Goal: Navigation & Orientation: Find specific page/section

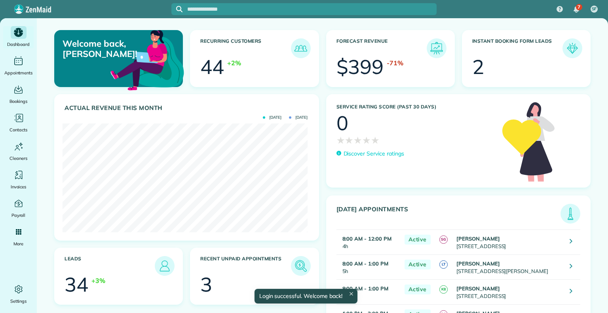
scroll to position [109, 245]
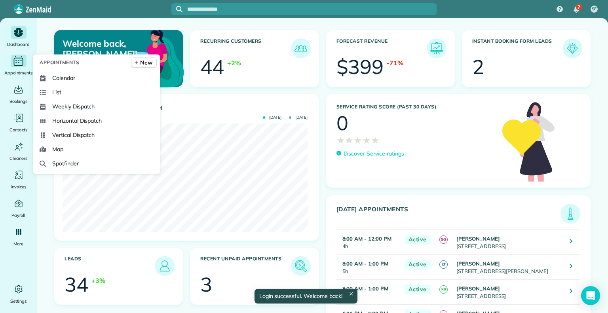
click at [17, 61] on icon "Main" at bounding box center [18, 61] width 12 height 12
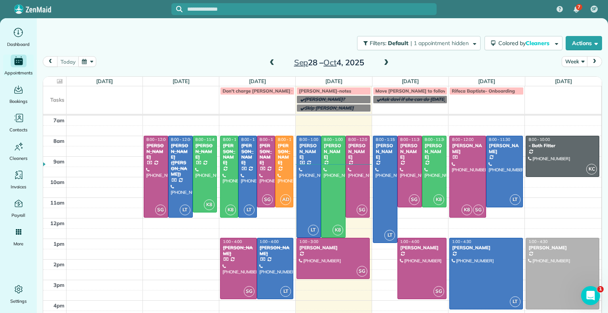
click at [267, 63] on span at bounding box center [271, 62] width 9 height 7
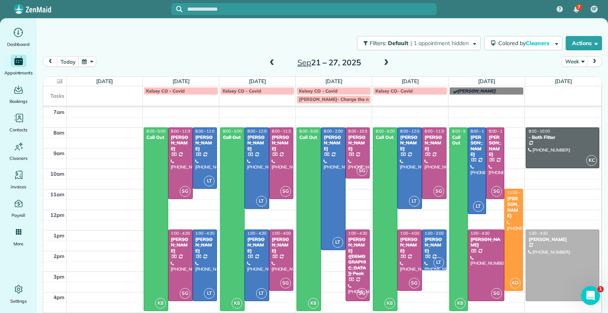
click at [385, 63] on span at bounding box center [386, 62] width 9 height 7
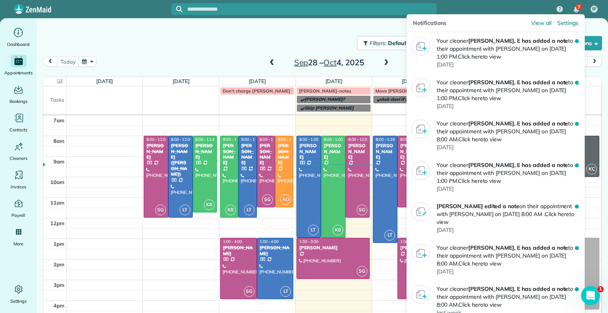
click at [574, 8] on img "7 unread notifications" at bounding box center [576, 9] width 6 height 6
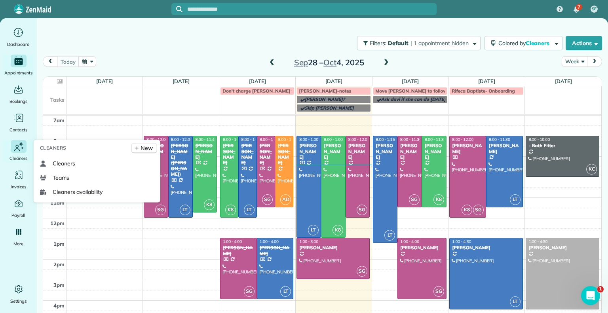
click at [22, 147] on icon "Main" at bounding box center [19, 146] width 12 height 12
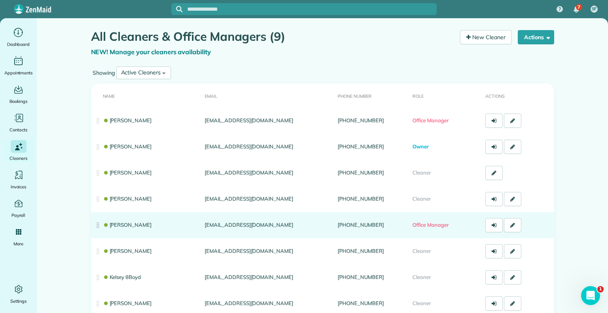
click at [151, 227] on td "Mae Enriquez" at bounding box center [146, 225] width 111 height 26
click at [123, 227] on link "Mae Enriquez" at bounding box center [127, 225] width 49 height 6
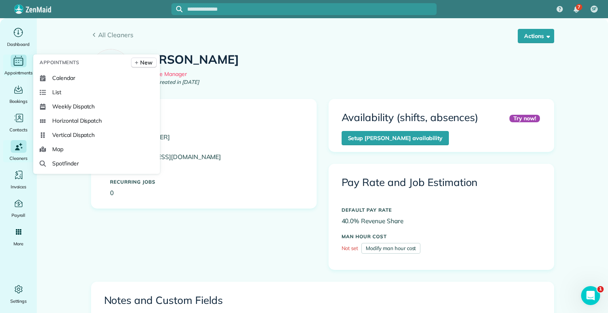
click at [13, 69] on span "Appointments" at bounding box center [18, 73] width 28 height 8
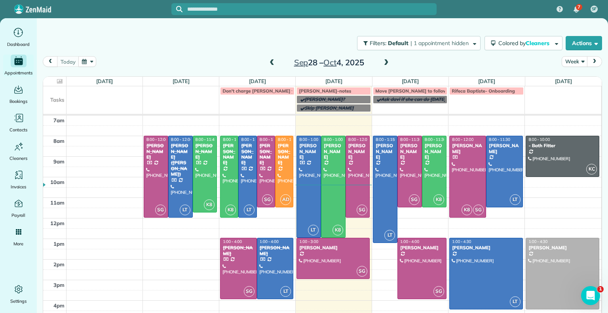
click at [385, 64] on span at bounding box center [386, 62] width 9 height 7
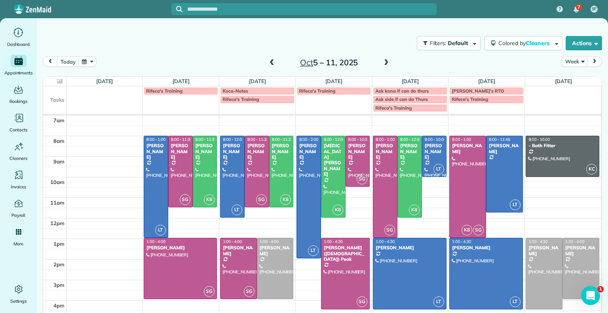
click at [269, 61] on span at bounding box center [271, 62] width 9 height 7
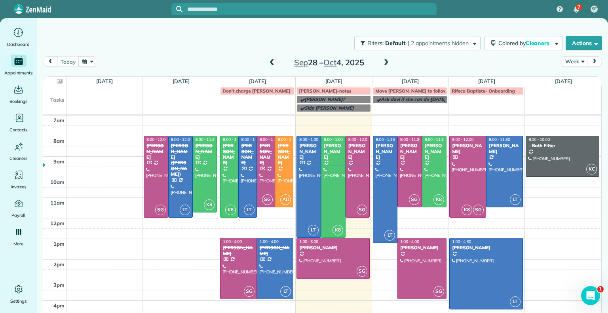
click at [384, 62] on span at bounding box center [386, 62] width 9 height 7
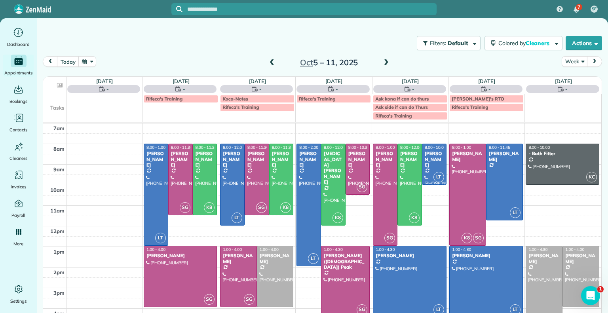
click at [270, 64] on span at bounding box center [271, 62] width 9 height 7
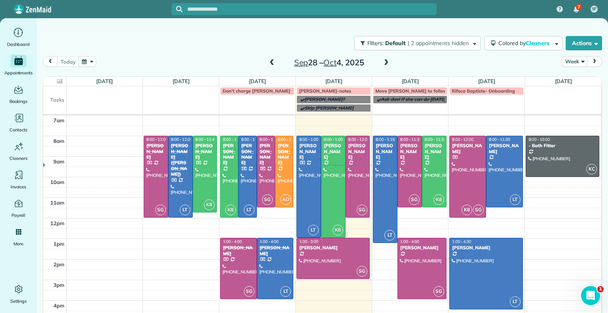
click at [267, 58] on span at bounding box center [271, 63] width 9 height 12
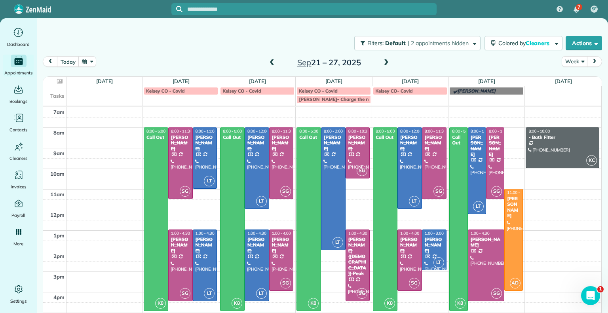
click at [271, 63] on span at bounding box center [271, 62] width 9 height 7
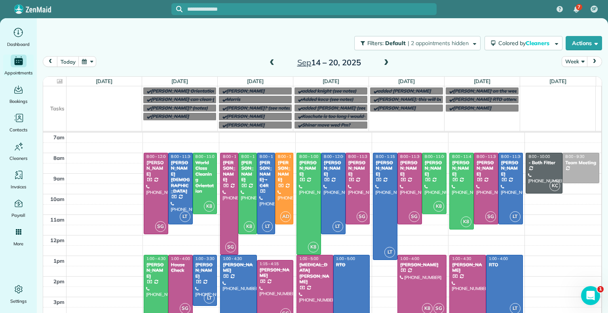
click at [382, 63] on span at bounding box center [386, 62] width 9 height 7
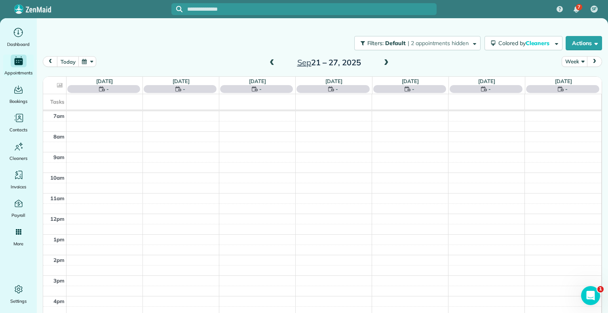
click at [382, 63] on span at bounding box center [386, 62] width 9 height 7
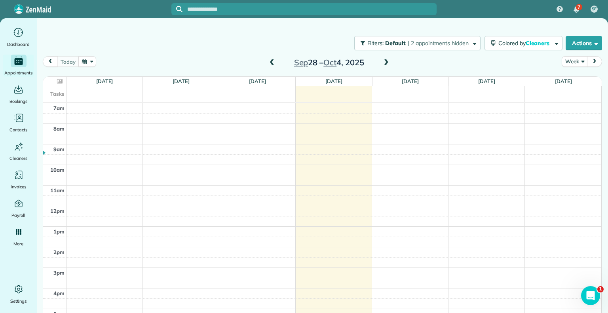
click at [383, 63] on span at bounding box center [386, 62] width 9 height 7
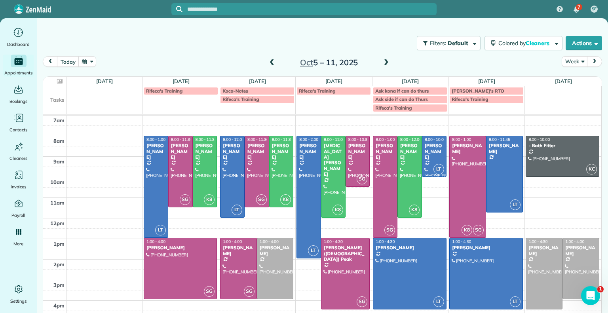
click at [269, 64] on span at bounding box center [271, 62] width 9 height 7
